Goal: Transaction & Acquisition: Book appointment/travel/reservation

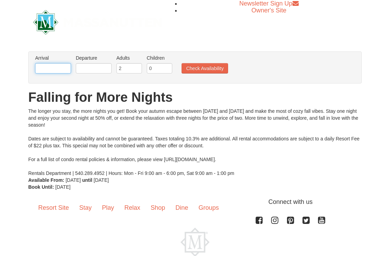
click at [53, 68] on input "text" at bounding box center [53, 68] width 36 height 10
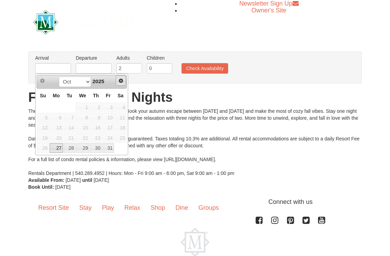
click at [122, 83] on link "Next" at bounding box center [121, 80] width 10 height 10
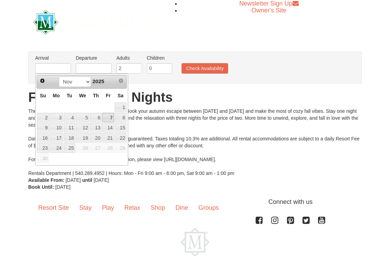
click at [111, 117] on link "7" at bounding box center [108, 118] width 12 height 10
type input "[DATE]"
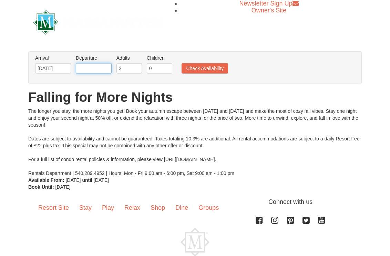
click at [97, 67] on input "text" at bounding box center [94, 68] width 36 height 10
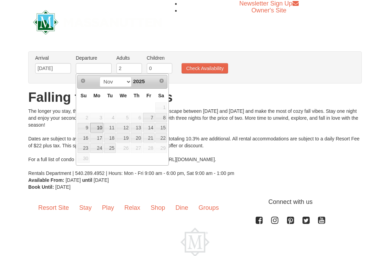
click at [95, 127] on link "10" at bounding box center [96, 128] width 13 height 10
type input "[DATE]"
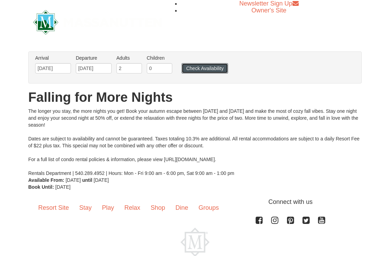
click at [190, 72] on button "Check Availability" at bounding box center [204, 68] width 46 height 10
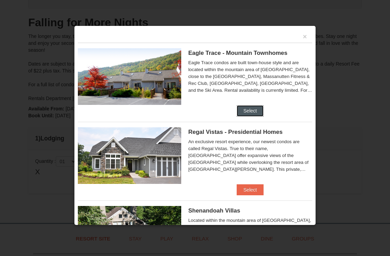
click at [243, 106] on button "Select" at bounding box center [250, 110] width 27 height 11
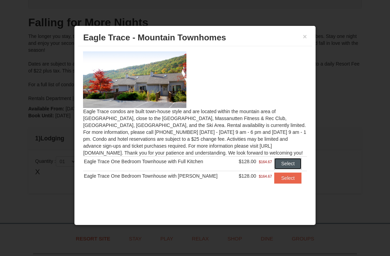
click at [290, 164] on button "Select" at bounding box center [287, 163] width 27 height 11
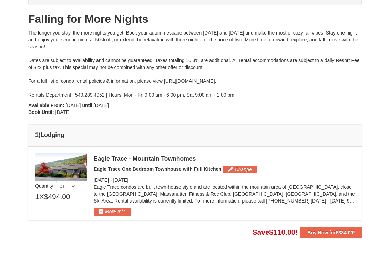
scroll to position [67, 0]
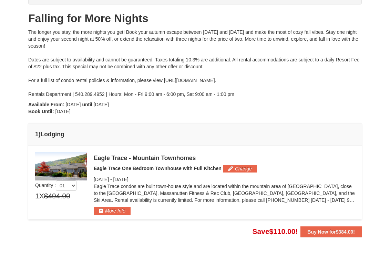
click at [72, 167] on img at bounding box center [61, 166] width 52 height 28
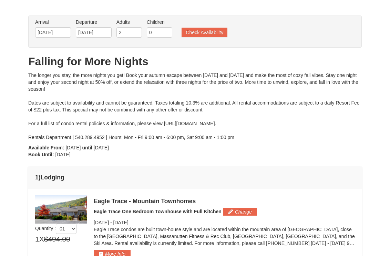
scroll to position [0, 0]
